Goal: Task Accomplishment & Management: Use online tool/utility

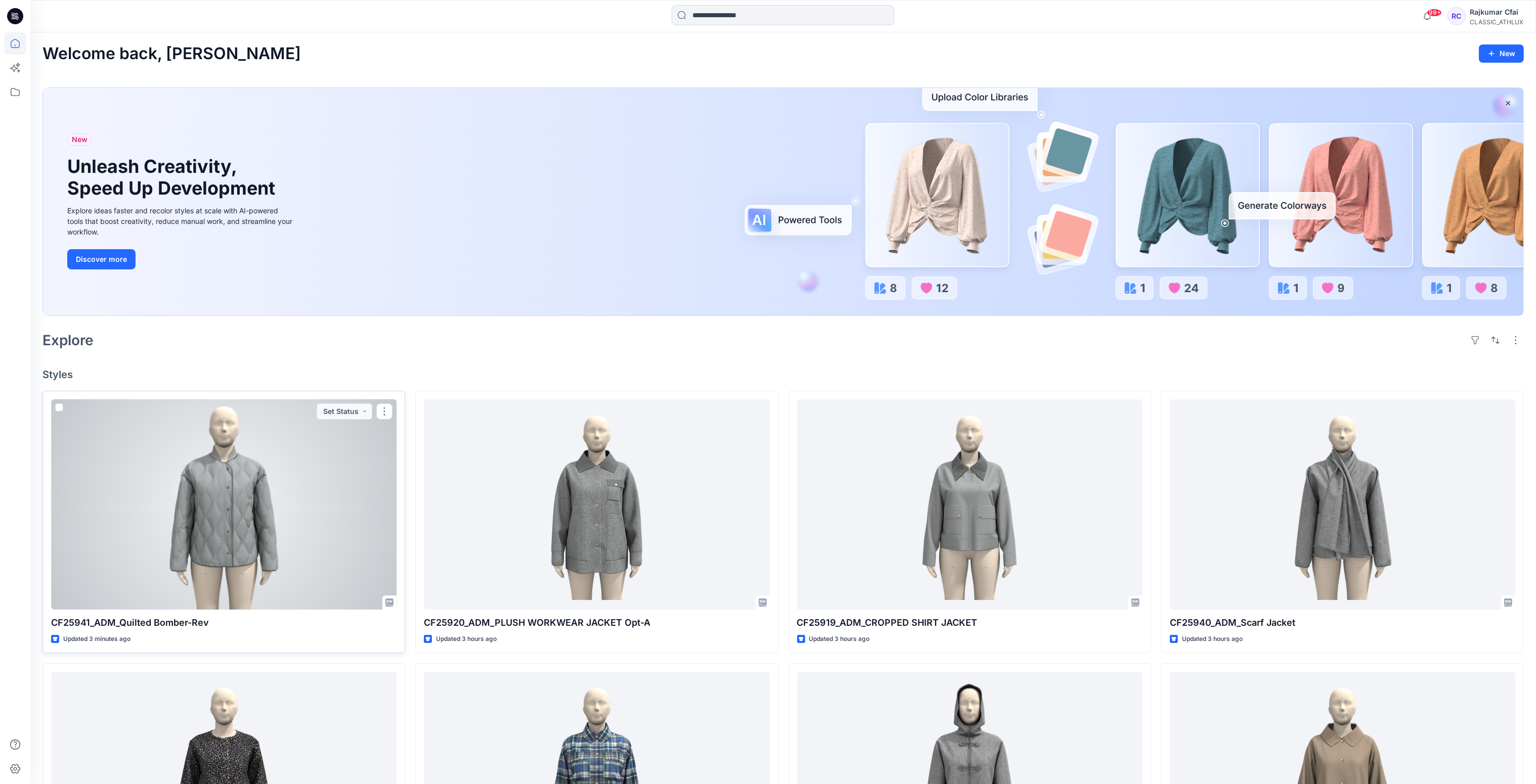
click at [200, 573] on div at bounding box center [223, 504] width 345 height 211
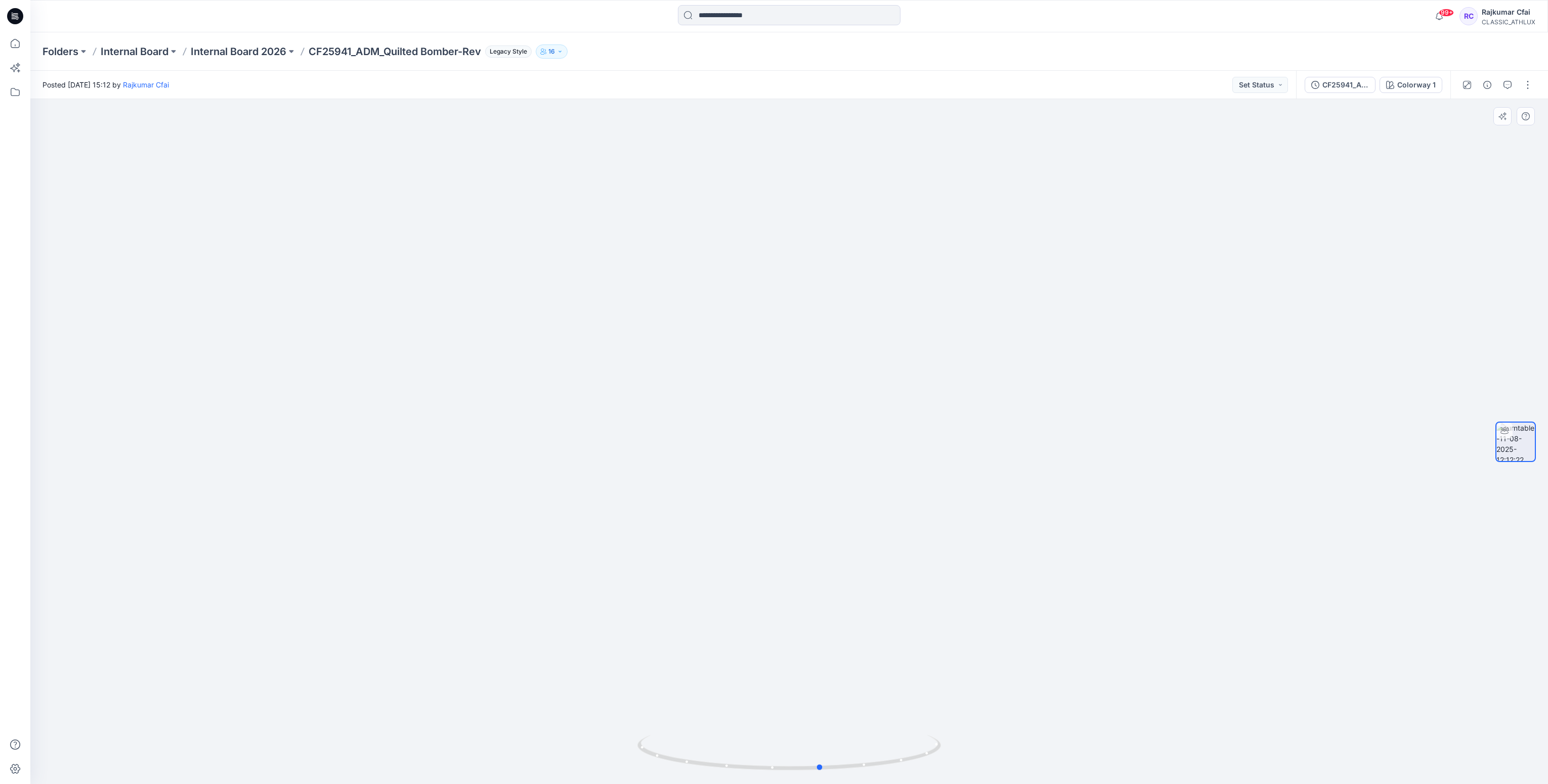
drag, startPoint x: 879, startPoint y: 767, endPoint x: 606, endPoint y: 740, distance: 274.3
click at [607, 749] on div at bounding box center [789, 441] width 1517 height 685
drag, startPoint x: 872, startPoint y: 767, endPoint x: 909, endPoint y: 645, distance: 127.5
click at [833, 773] on icon at bounding box center [790, 753] width 306 height 38
click at [1486, 85] on icon "button" at bounding box center [1487, 85] width 8 height 8
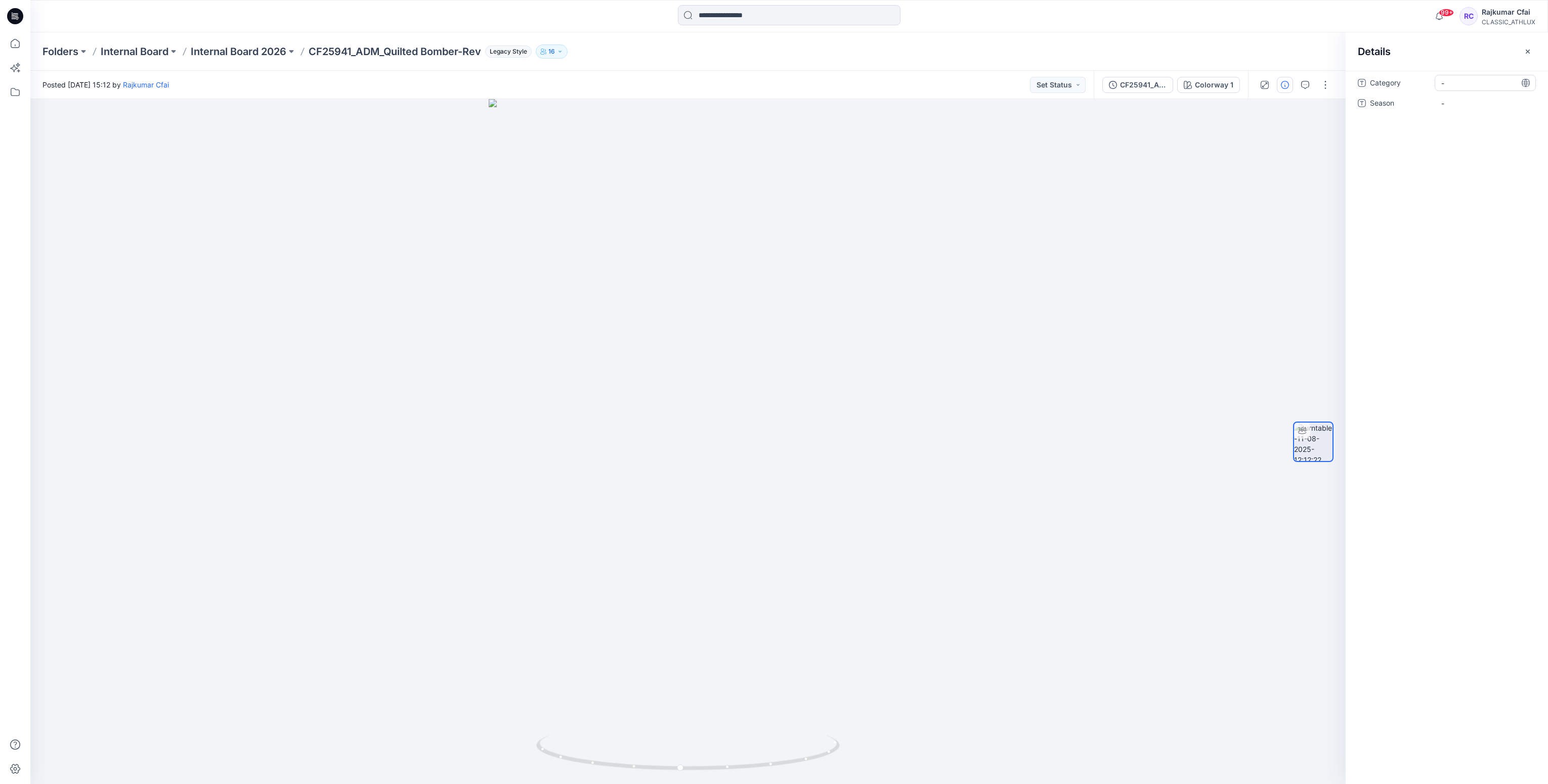
click at [1458, 85] on span "-" at bounding box center [1485, 83] width 88 height 10
drag, startPoint x: 1461, startPoint y: 82, endPoint x: 1470, endPoint y: 81, distance: 9.1
type textarea "**********"
click at [1458, 105] on span "-" at bounding box center [1485, 103] width 88 height 10
type textarea "*****"
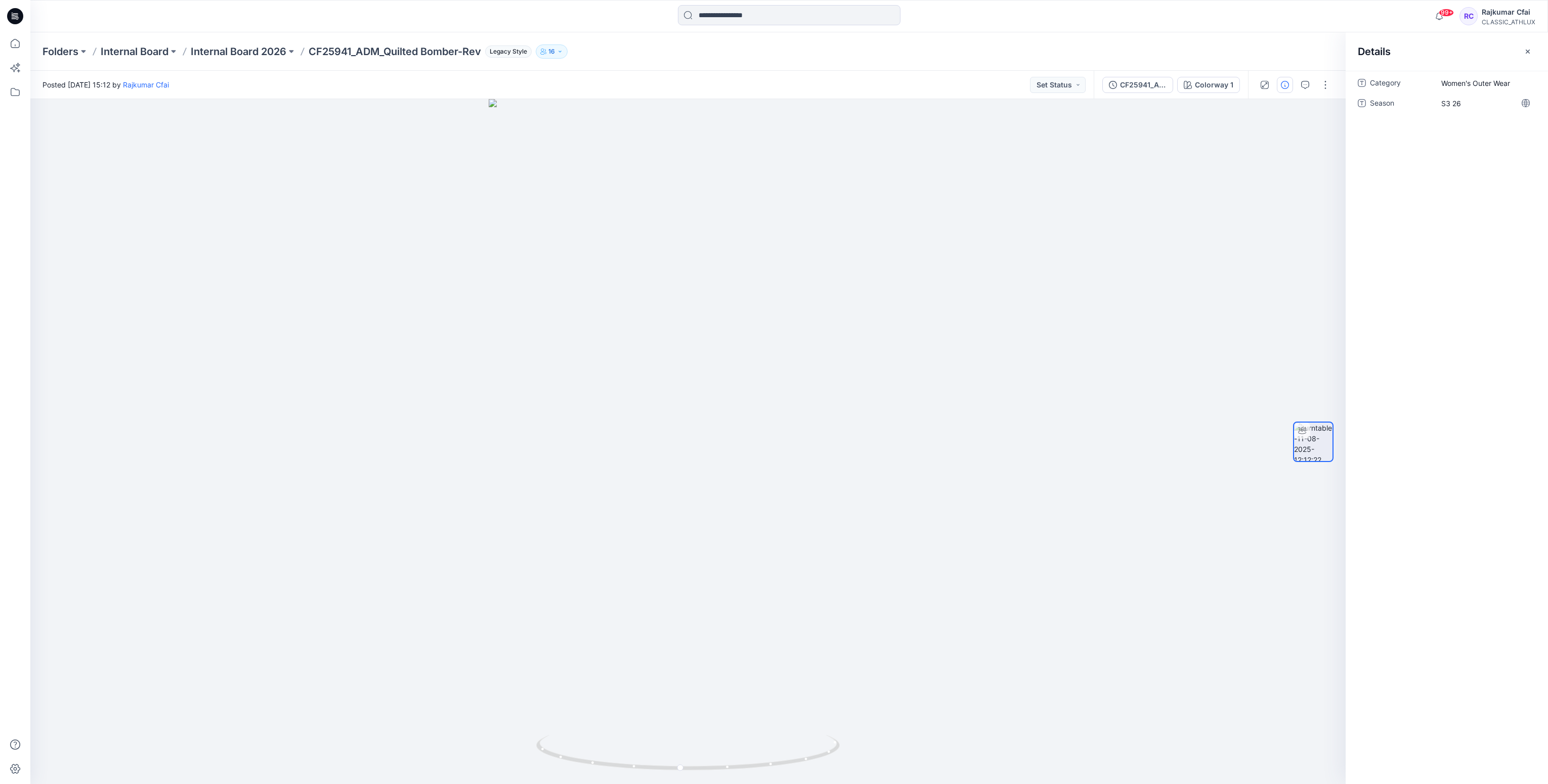
click at [15, 19] on icon at bounding box center [15, 16] width 16 height 16
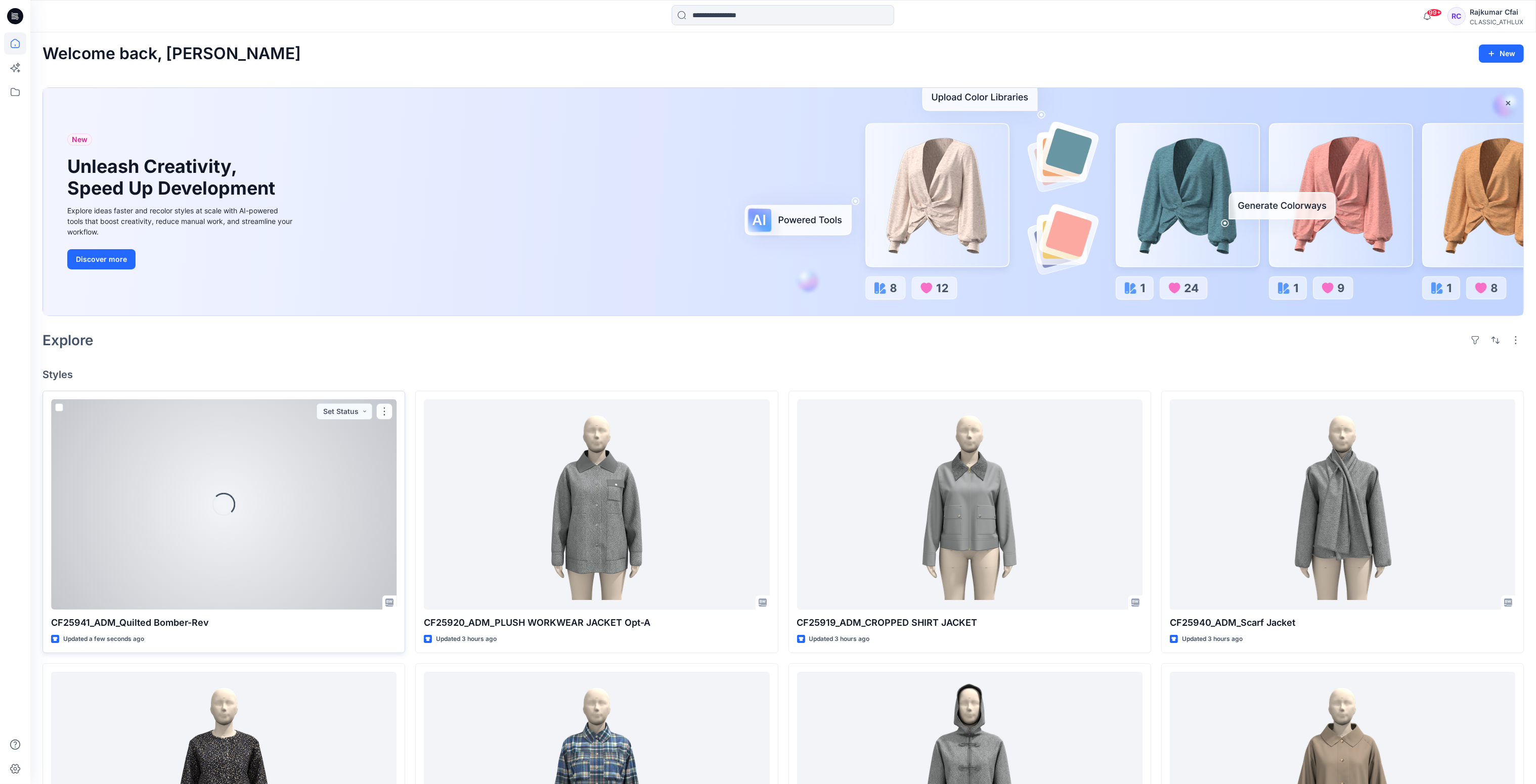
drag, startPoint x: 365, startPoint y: 415, endPoint x: 365, endPoint y: 420, distance: 5.0
click at [365, 415] on button "Set Status" at bounding box center [344, 411] width 56 height 16
click at [328, 521] on p "Designer Need To Review" at bounding box center [330, 524] width 56 height 13
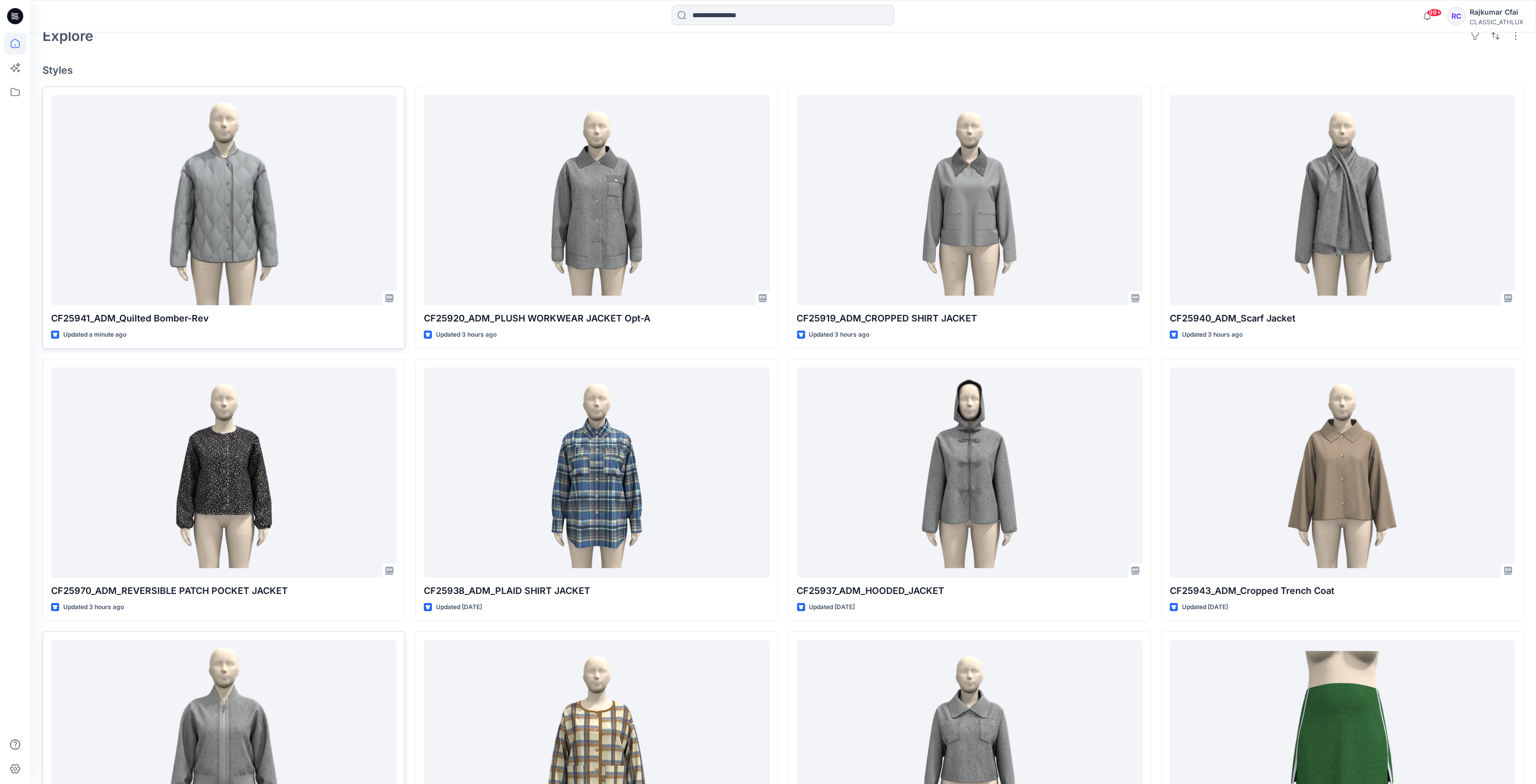
scroll to position [294, 0]
